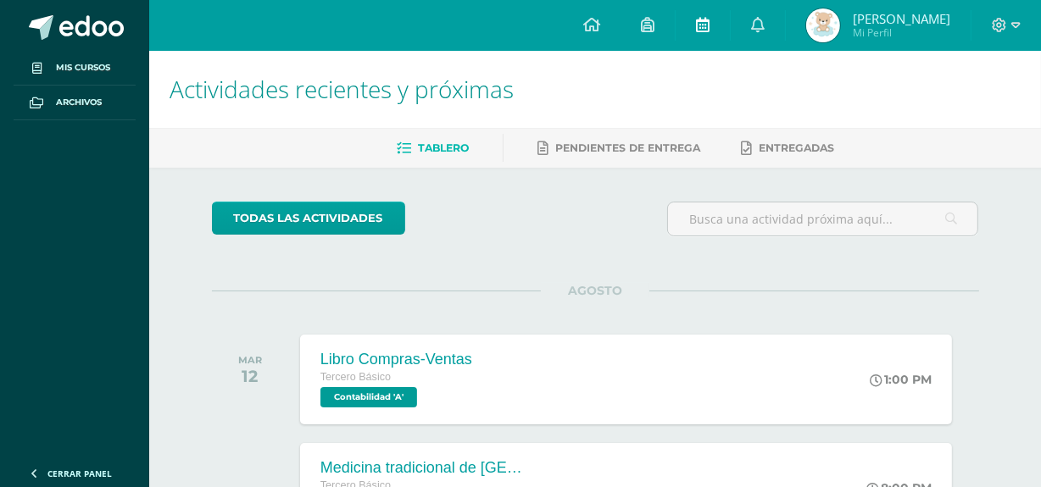
click at [709, 22] on link at bounding box center [703, 25] width 54 height 51
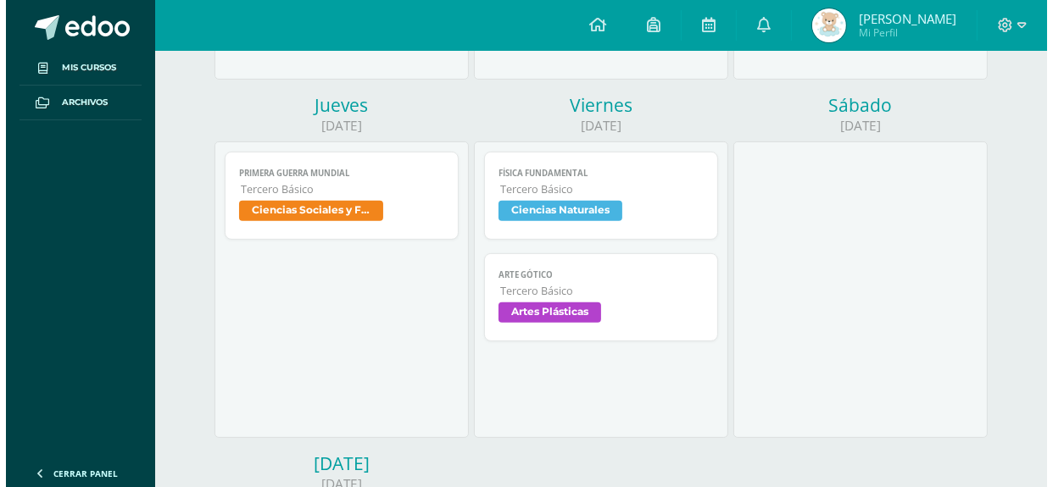
scroll to position [565, 0]
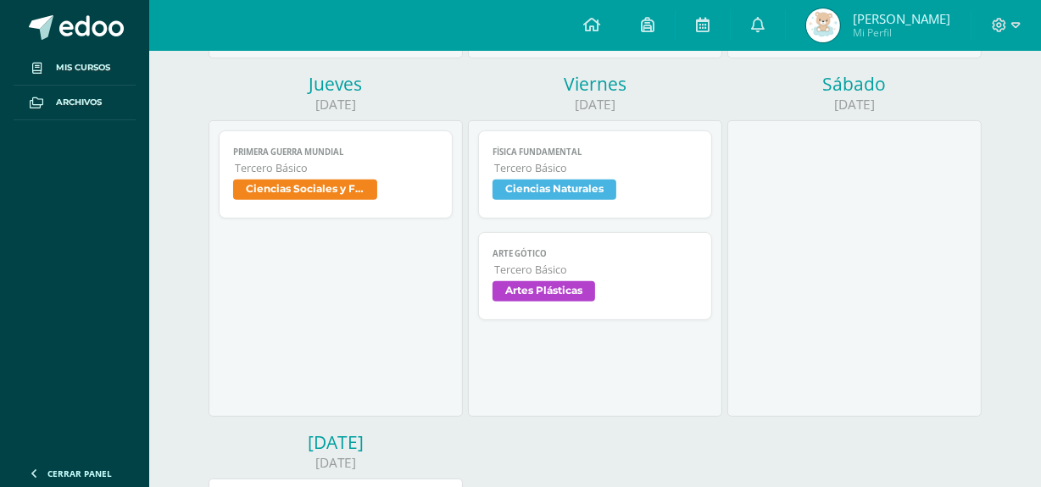
click at [595, 280] on link "Arte Gótico Tercero Básico Artes Plásticas" at bounding box center [594, 276] width 233 height 88
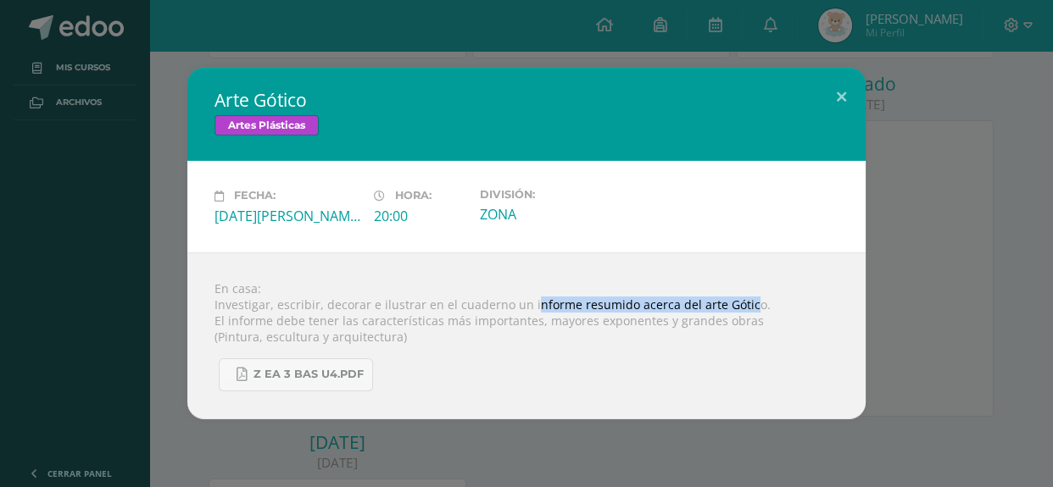
drag, startPoint x: 525, startPoint y: 305, endPoint x: 743, endPoint y: 305, distance: 218.7
click at [743, 305] on div "En casa: Investigar, escribir, decorar e ilustrar en el cuaderno un informe res…" at bounding box center [526, 336] width 678 height 167
copy div "nforme resumido acerca del arte Gótico"
click at [828, 188] on div "Fecha: [DATE][PERSON_NAME] Hora: 20:00 División: ZONA" at bounding box center [526, 206] width 637 height 36
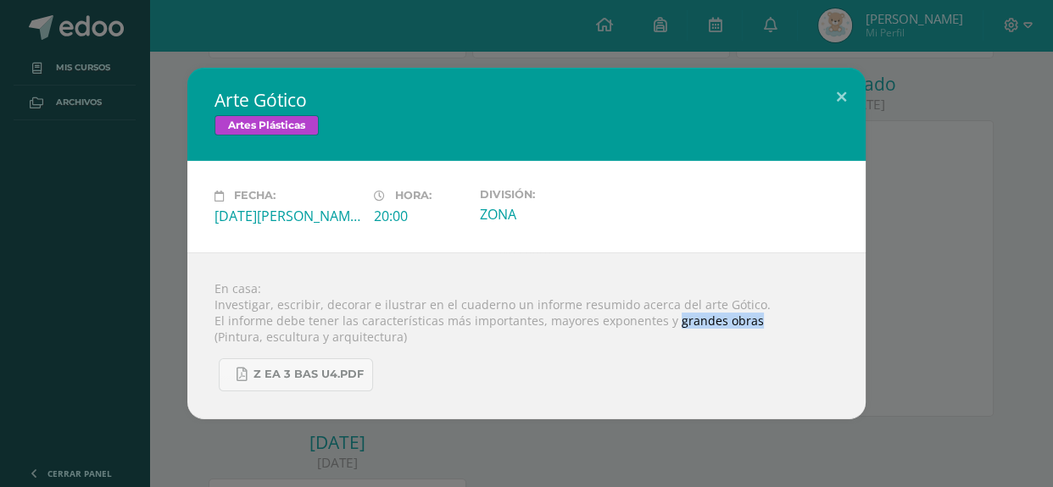
drag, startPoint x: 668, startPoint y: 322, endPoint x: 762, endPoint y: 322, distance: 94.1
click at [762, 322] on div "En casa: Investigar, escribir, decorar e ilustrar en el cuaderno un informe res…" at bounding box center [526, 336] width 678 height 167
copy div "grandes obras"
click at [576, 175] on div "Fecha: [DATE][PERSON_NAME] Hora: 20:00 División: ZONA" at bounding box center [526, 206] width 678 height 91
